Goal: Entertainment & Leisure: Consume media (video, audio)

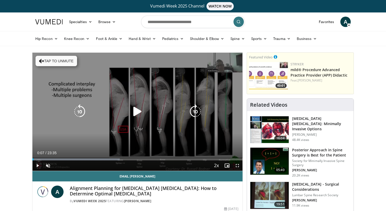
click at [142, 117] on icon "Video Player" at bounding box center [137, 111] width 15 height 15
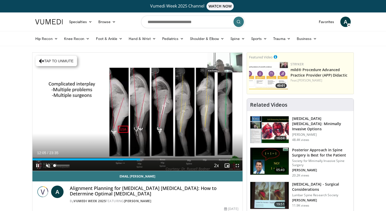
click at [46, 163] on span "Video Player" at bounding box center [48, 165] width 10 height 10
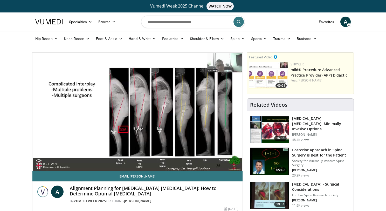
scroll to position [0, 0]
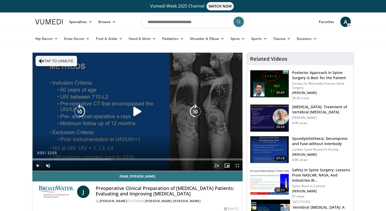
click at [138, 112] on icon "Video Player" at bounding box center [137, 111] width 15 height 15
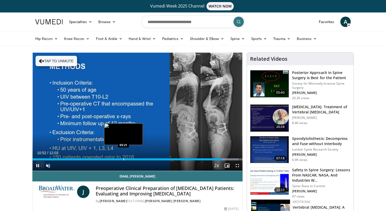
click at [124, 160] on div "Progress Bar" at bounding box center [124, 159] width 1 height 2
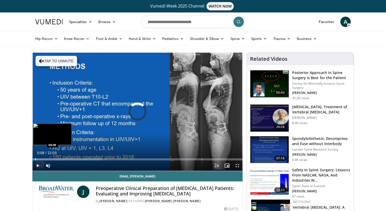
click at [35, 159] on div "Loaded : 33.18% 00:16 00:09" at bounding box center [137, 159] width 210 height 2
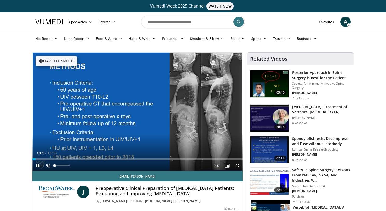
click at [50, 168] on span "Video Player" at bounding box center [48, 165] width 10 height 10
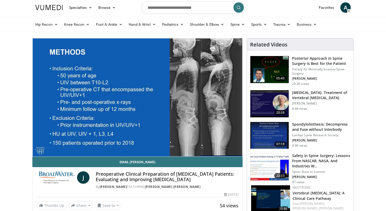
scroll to position [55, 0]
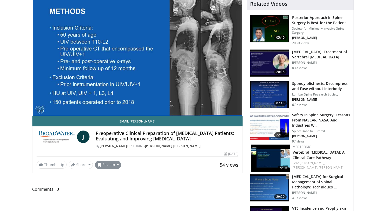
click at [98, 164] on span at bounding box center [99, 165] width 4 height 4
click at [103, 174] on span "Add to Favorites" at bounding box center [117, 176] width 32 height 6
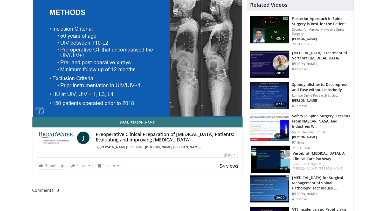
scroll to position [0, 0]
